Goal: Information Seeking & Learning: Learn about a topic

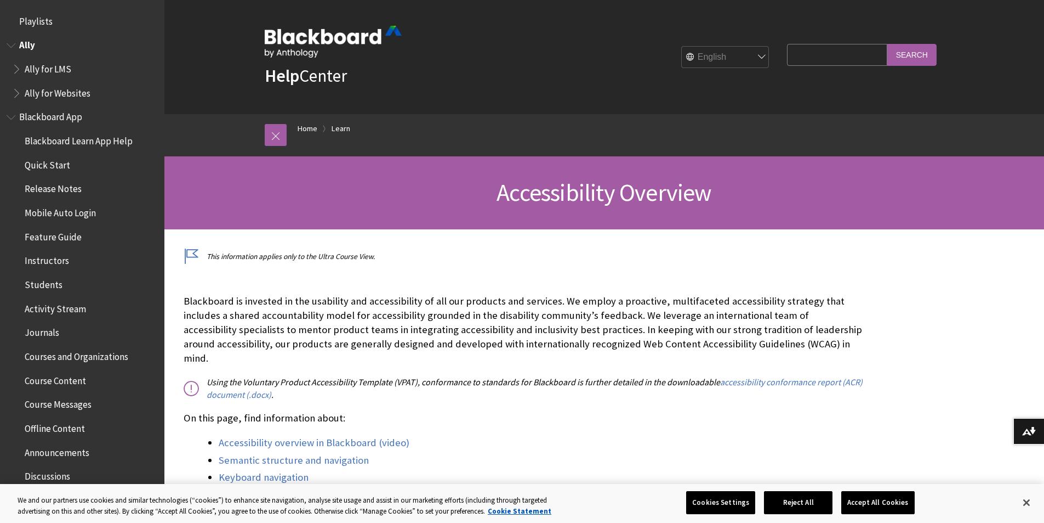
click at [13, 41] on span "Book outline for Anthology Ally Help" at bounding box center [13, 43] width 12 height 14
click at [67, 71] on span "Blackboard App" at bounding box center [52, 67] width 66 height 15
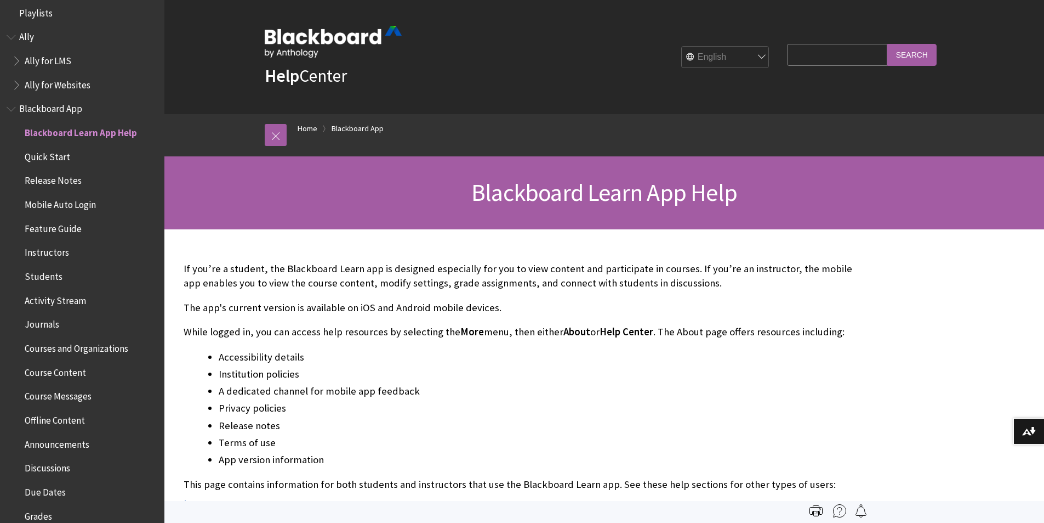
scroll to position [5, 0]
click at [11, 110] on span "Book outline for Blackboard App Help" at bounding box center [13, 110] width 12 height 14
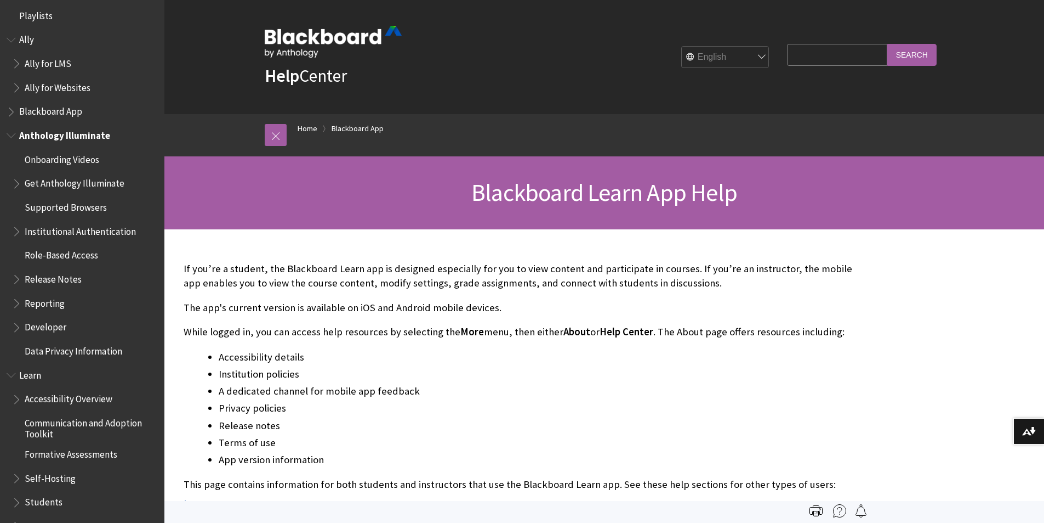
click at [16, 183] on span "Book outline for Anthology Illuminate" at bounding box center [18, 181] width 12 height 14
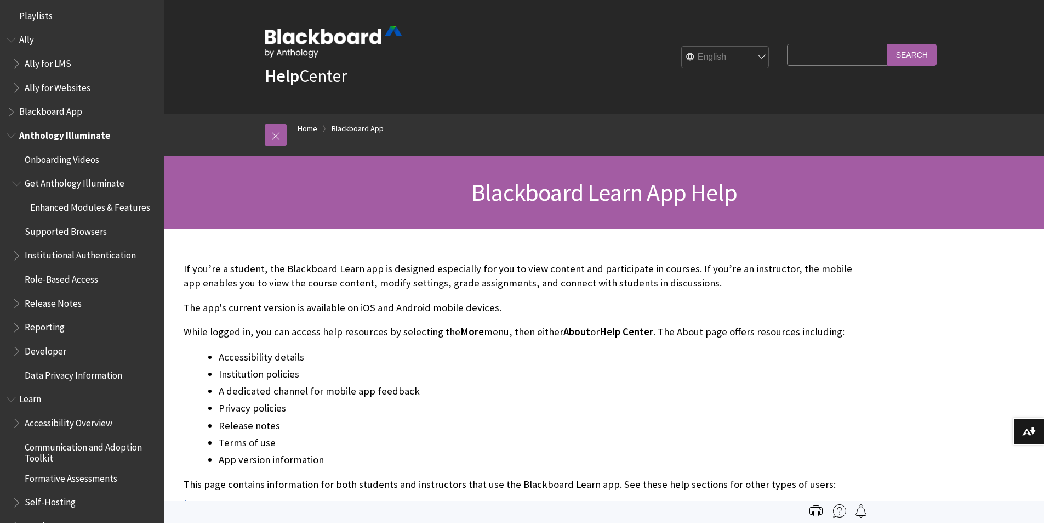
click at [16, 188] on span "Book outline for Anthology Illuminate" at bounding box center [18, 181] width 12 height 14
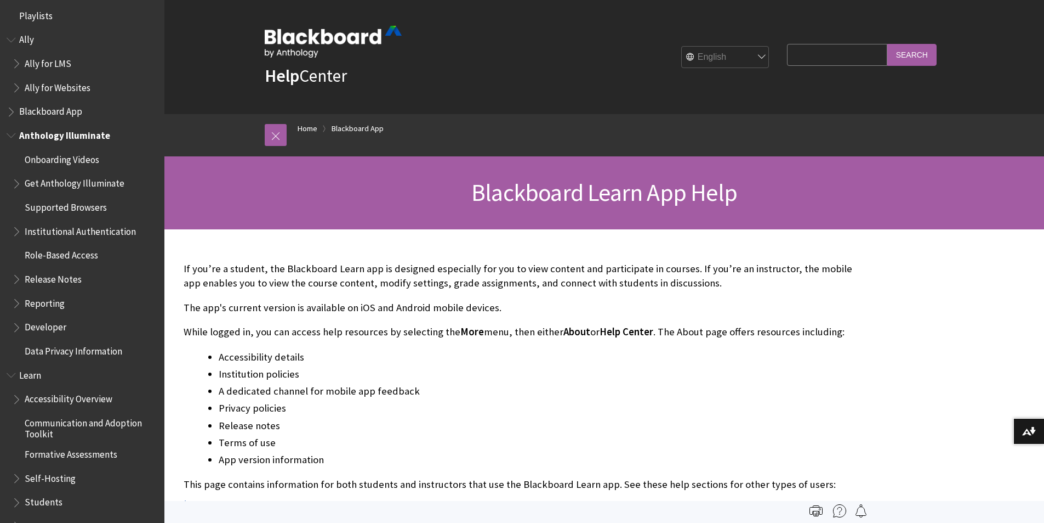
click at [8, 137] on span "Book outline for Anthology Illuminate" at bounding box center [13, 133] width 12 height 14
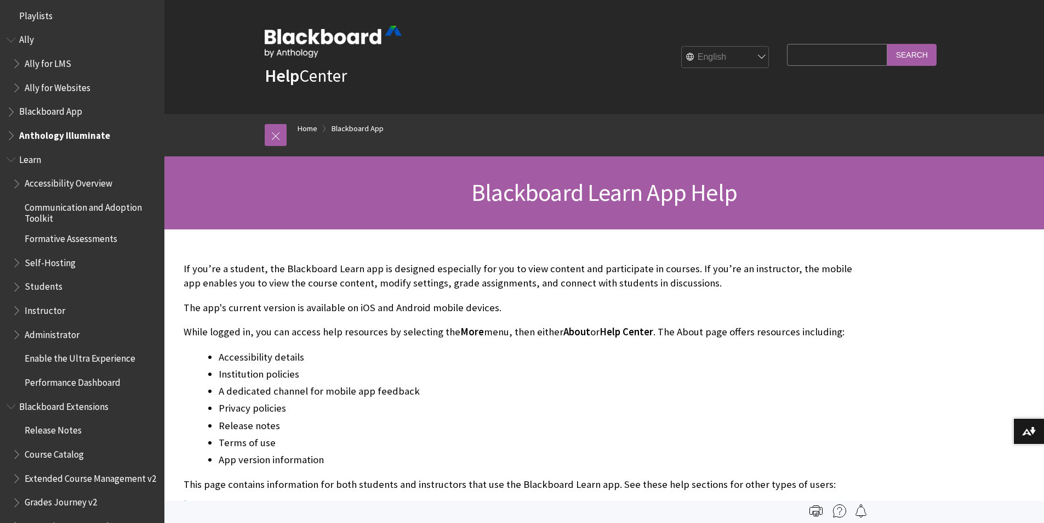
click at [14, 183] on span "Book outline for Blackboard Learn Help" at bounding box center [18, 181] width 12 height 14
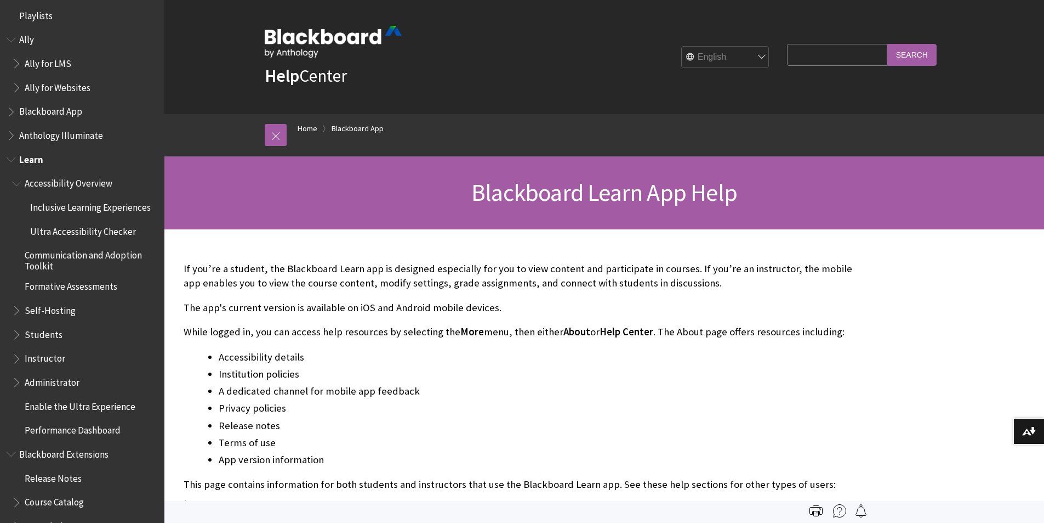
click at [15, 183] on span "Book outline for Blackboard Learn Help" at bounding box center [18, 181] width 12 height 14
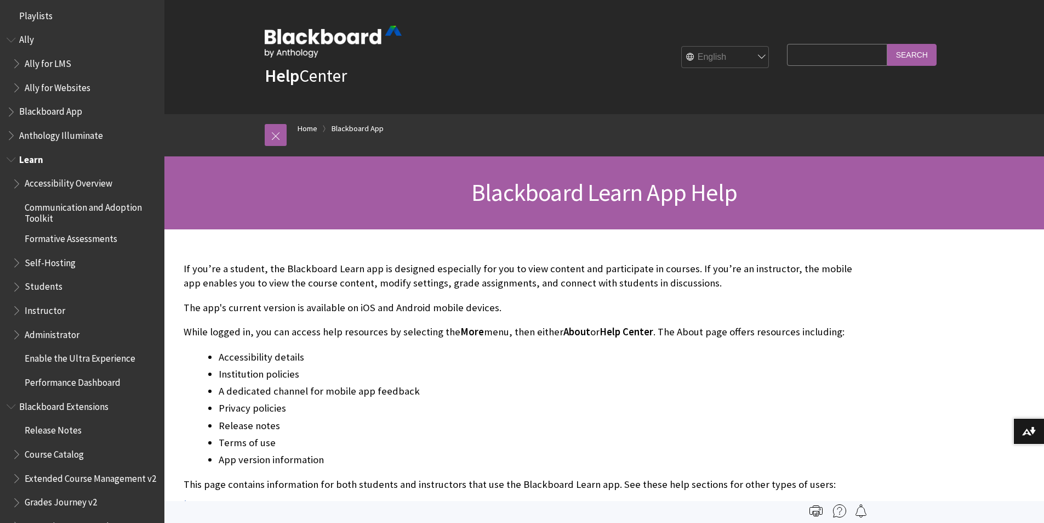
click at [12, 159] on span "Book outline for Blackboard Learn Help" at bounding box center [13, 157] width 12 height 14
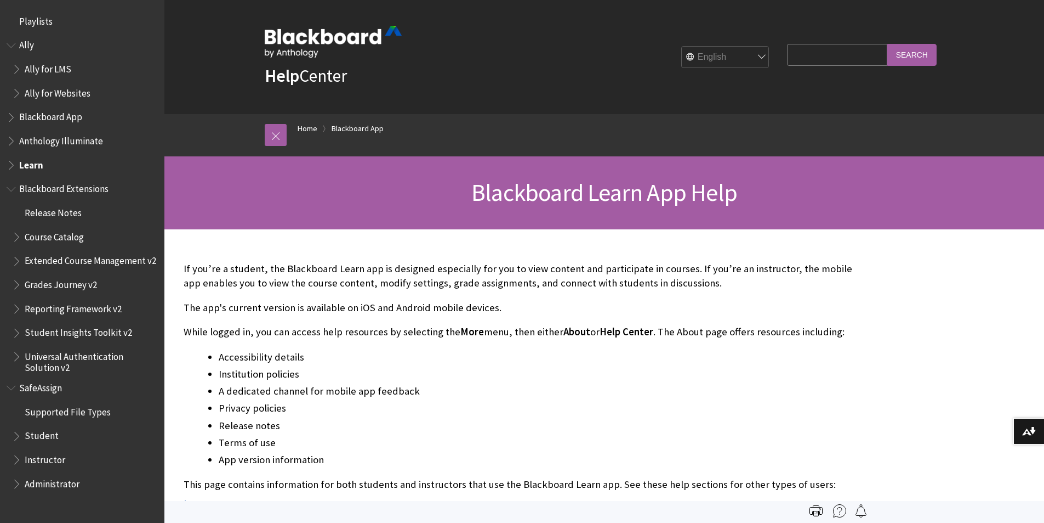
scroll to position [0, 0]
click at [12, 189] on span "Book outline for Blackboard Extensions" at bounding box center [13, 187] width 12 height 14
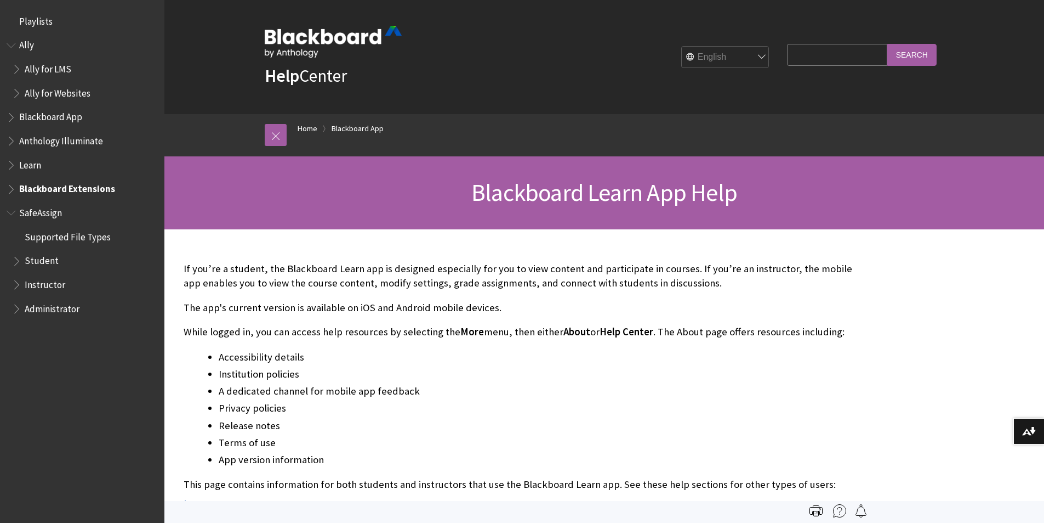
click at [38, 259] on span "Student" at bounding box center [42, 259] width 34 height 15
click at [15, 258] on span "Book outline for Blackboard SafeAssign" at bounding box center [18, 259] width 12 height 14
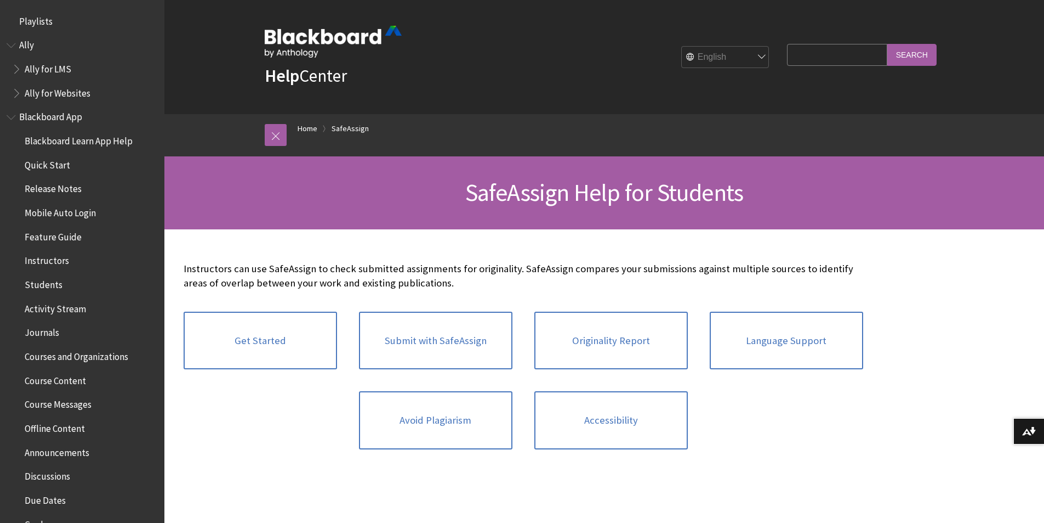
scroll to position [1146, 0]
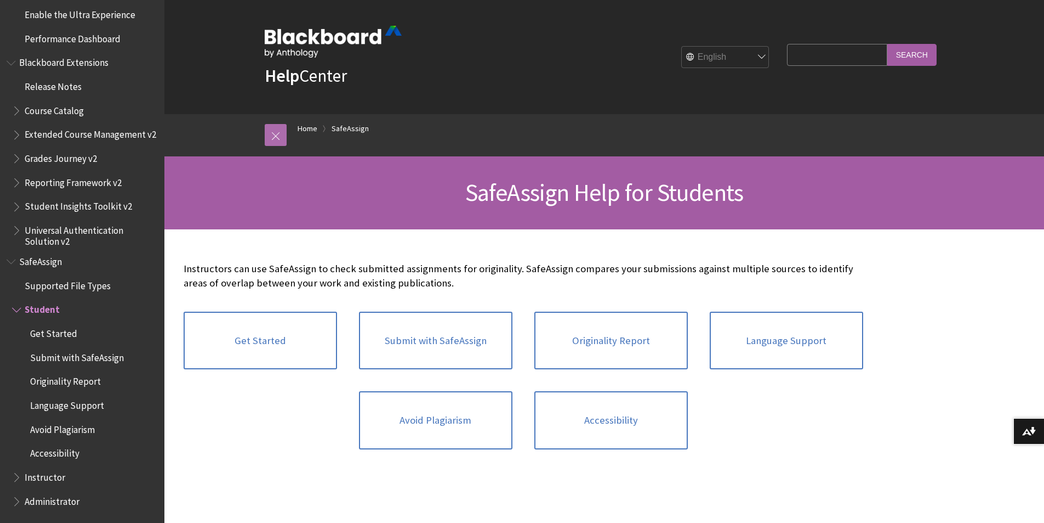
click at [272, 140] on link at bounding box center [276, 135] width 22 height 22
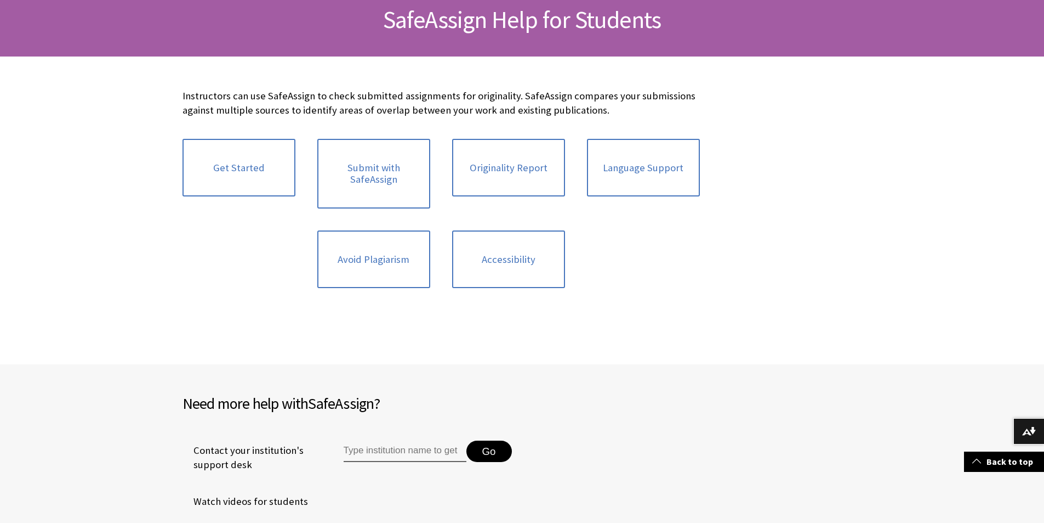
scroll to position [0, 0]
